Goal: Information Seeking & Learning: Compare options

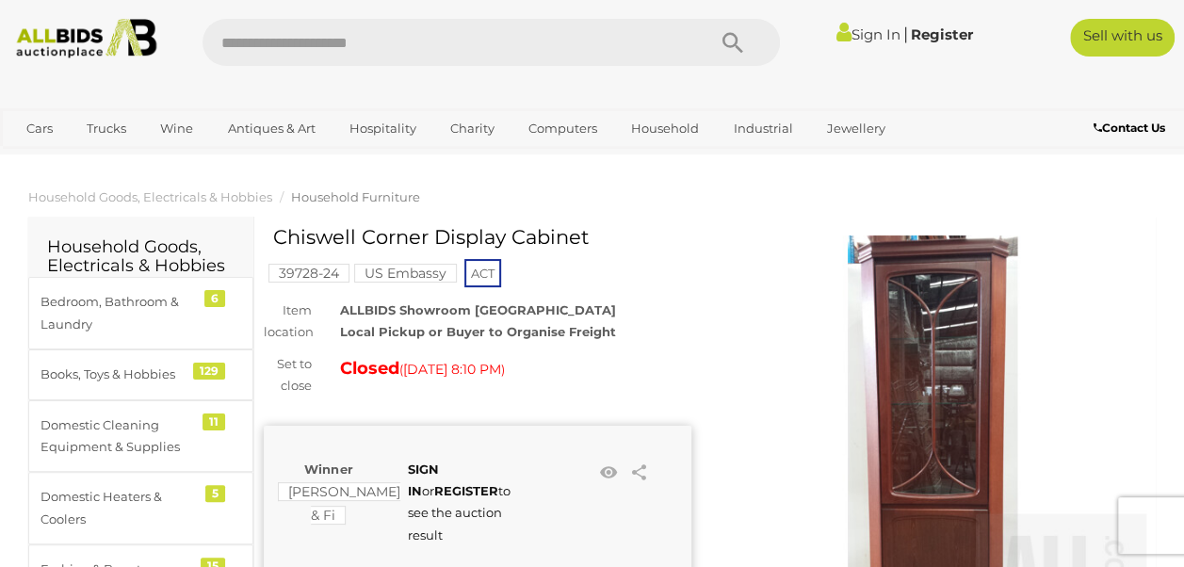
drag, startPoint x: 375, startPoint y: 232, endPoint x: 614, endPoint y: 224, distance: 239.4
click at [615, 227] on h1 "Chiswell Corner Display Cabinet" at bounding box center [480, 237] width 414 height 22
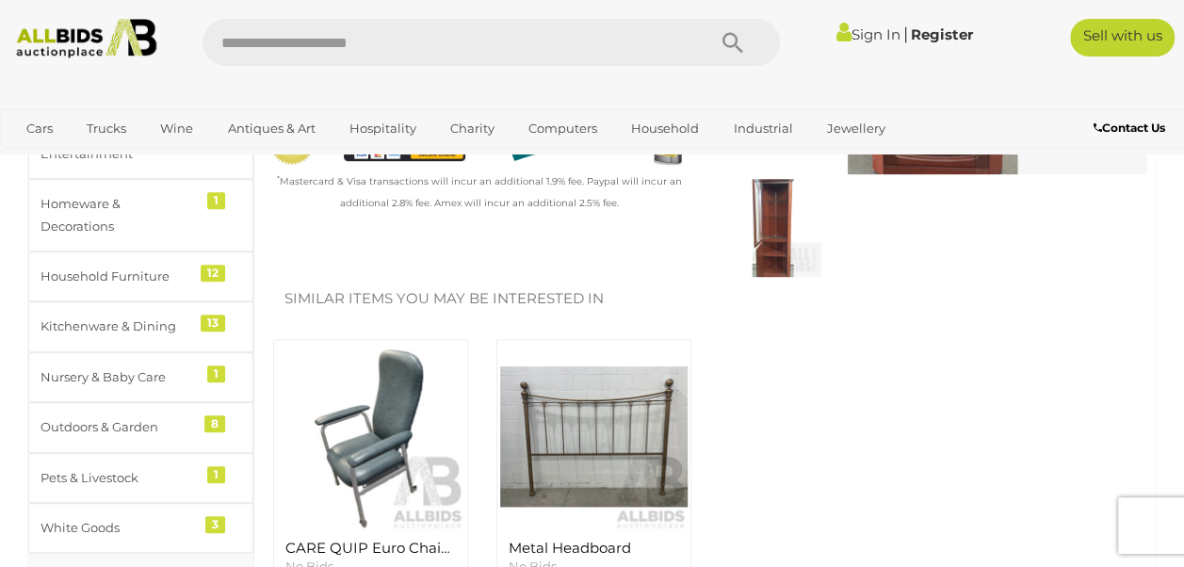
scroll to position [18, 0]
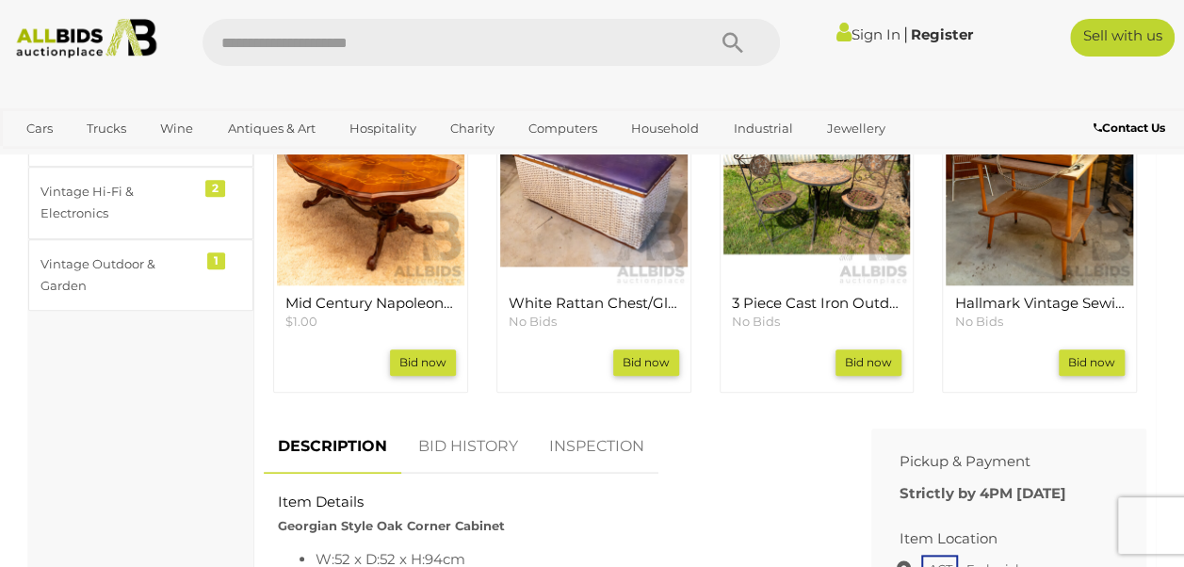
scroll to position [539, 0]
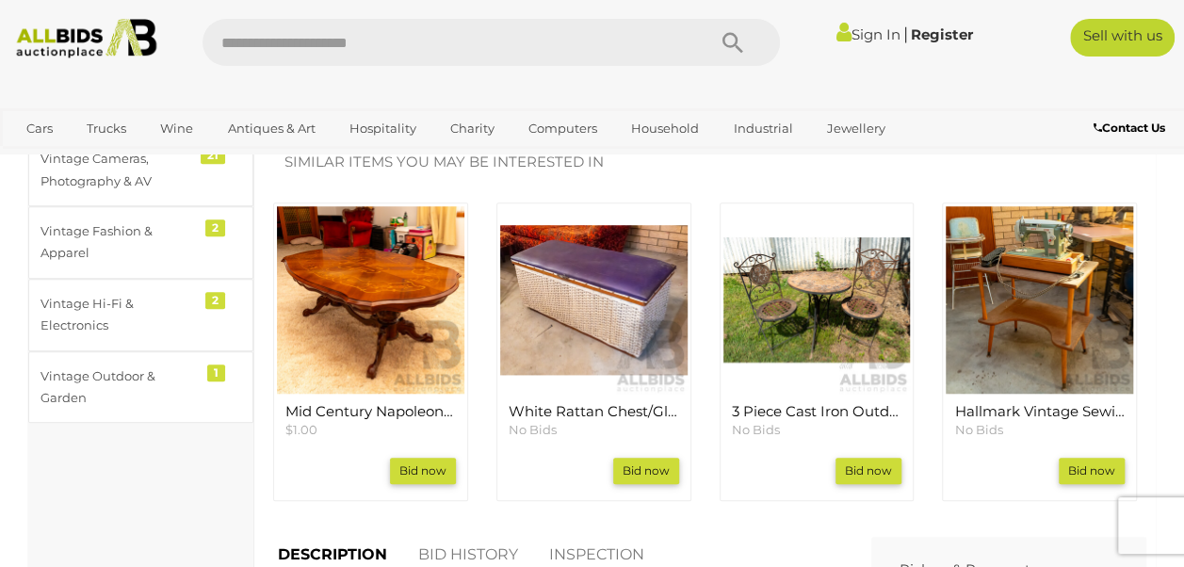
scroll to position [610, 0]
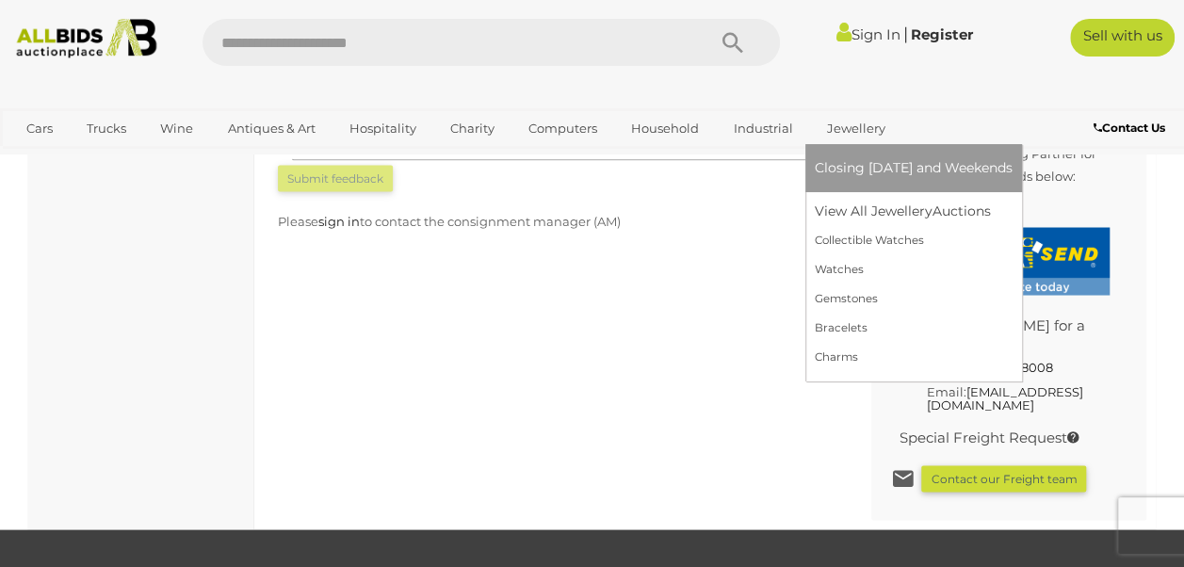
scroll to position [1610, 0]
